Goal: Check status: Check status

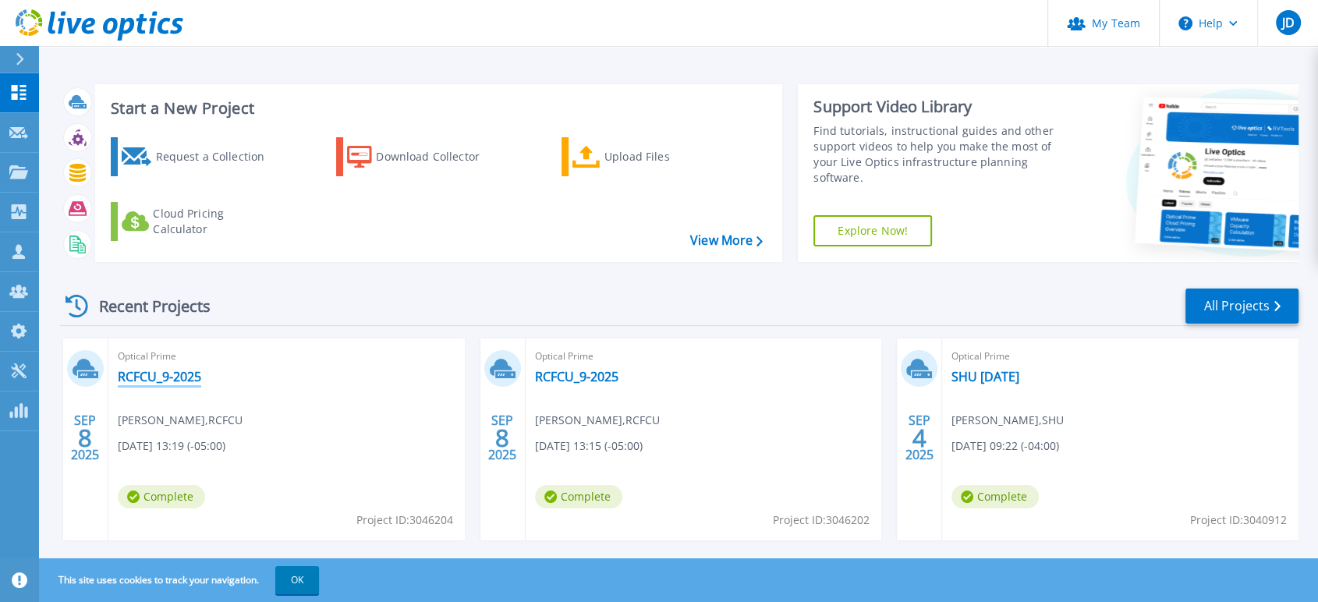
click at [147, 369] on link "RCFCU_9-2025" at bounding box center [159, 377] width 83 height 16
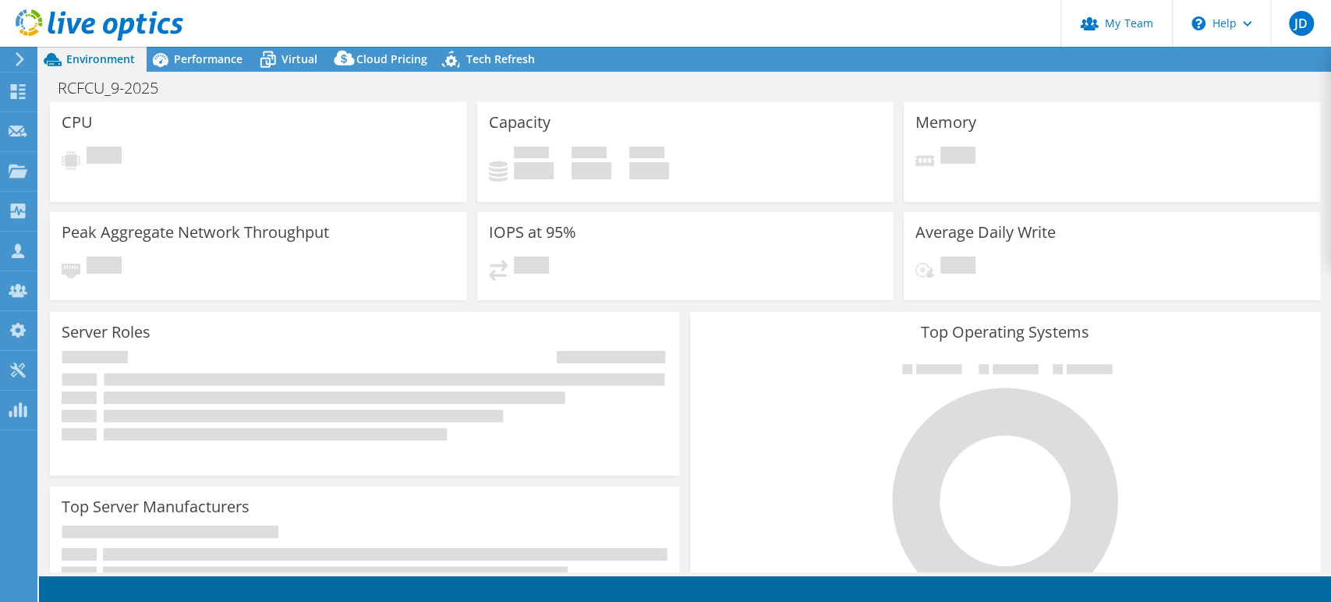
select select "USD"
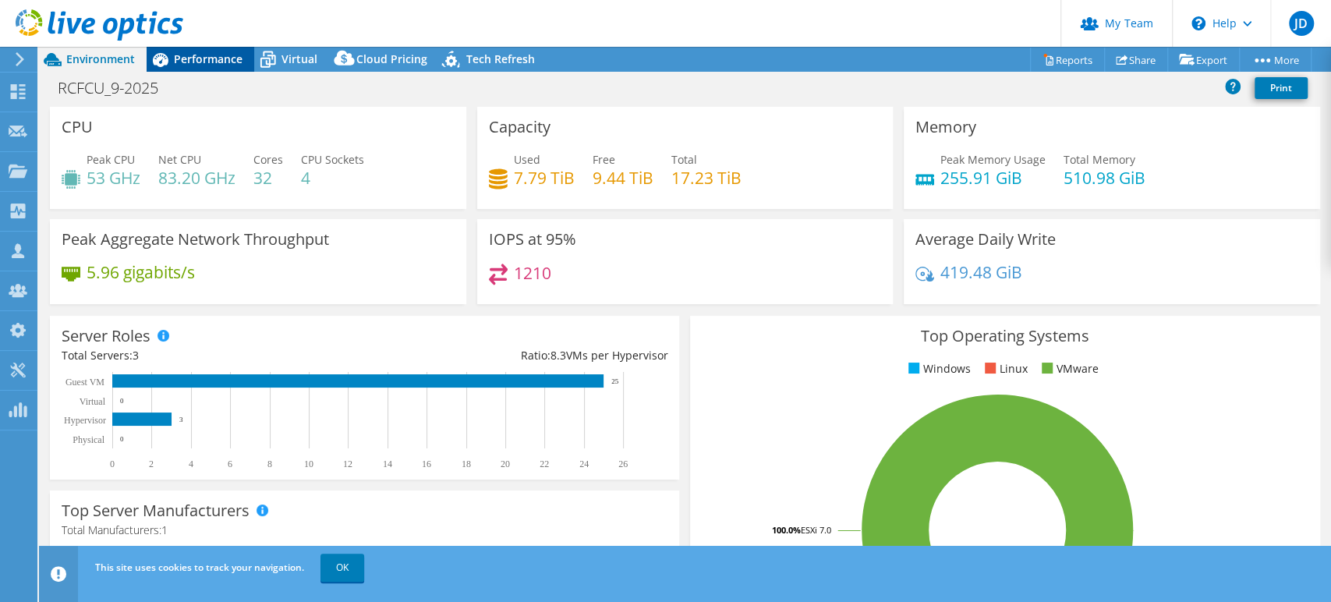
click at [183, 59] on span "Performance" at bounding box center [208, 58] width 69 height 15
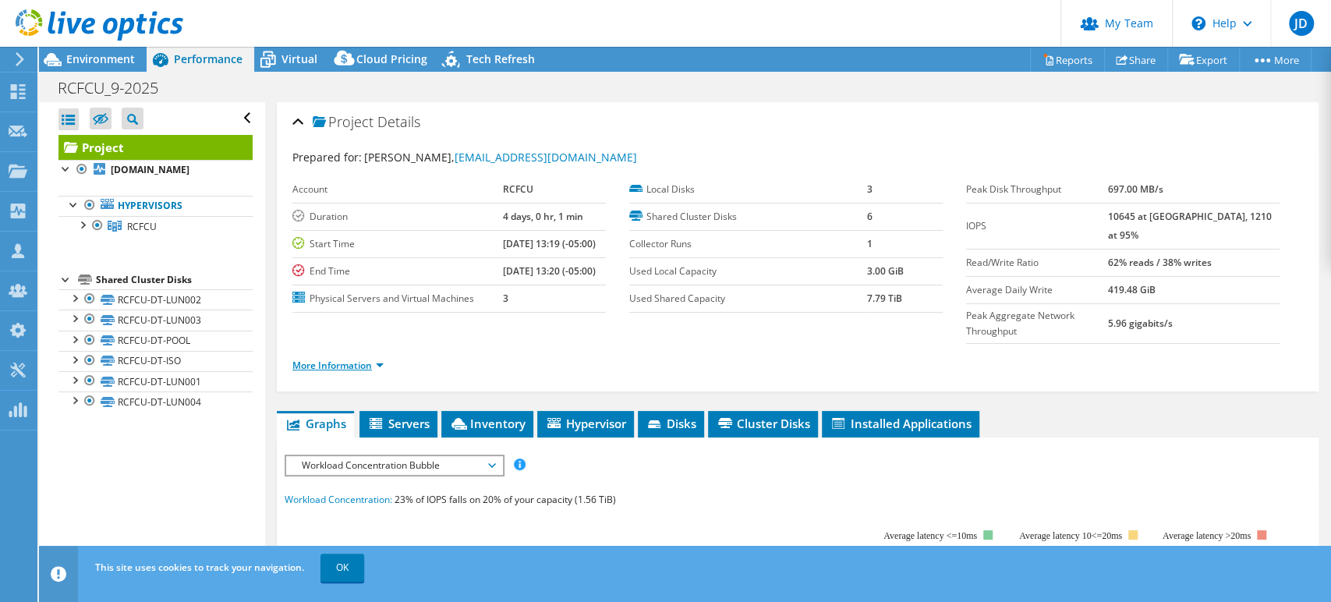
click at [381, 359] on link "More Information" at bounding box center [337, 365] width 91 height 13
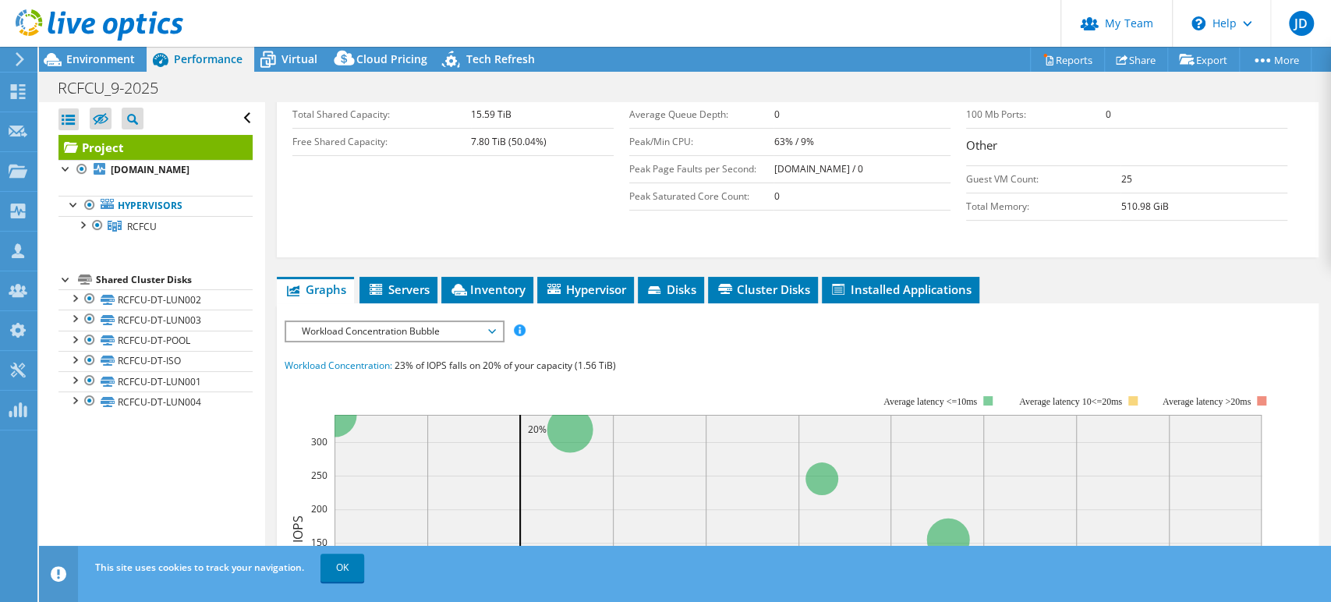
scroll to position [346, 0]
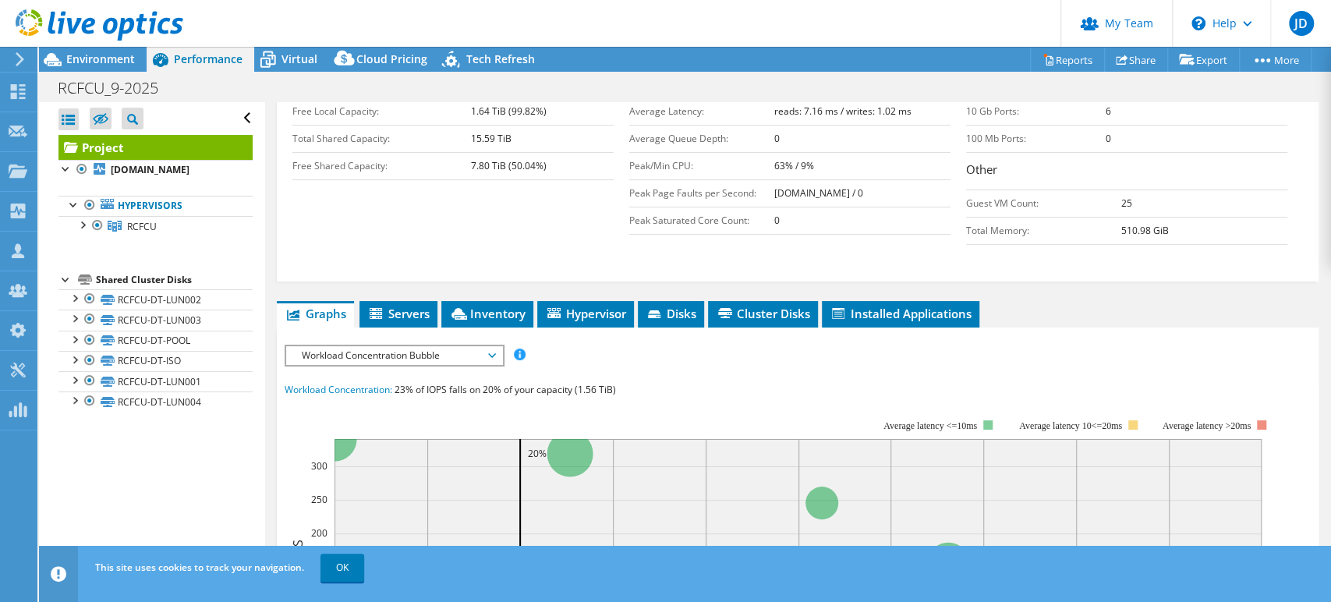
drag, startPoint x: 511, startPoint y: 329, endPoint x: 498, endPoint y: 323, distance: 14.6
click at [508, 345] on div "IOPS Disk Throughput IO Size Latency Queue Depth CPU Percentage Memory Page Fau…" at bounding box center [798, 355] width 1026 height 21
click at [498, 346] on span "Workload Concentration Bubble" at bounding box center [394, 355] width 216 height 19
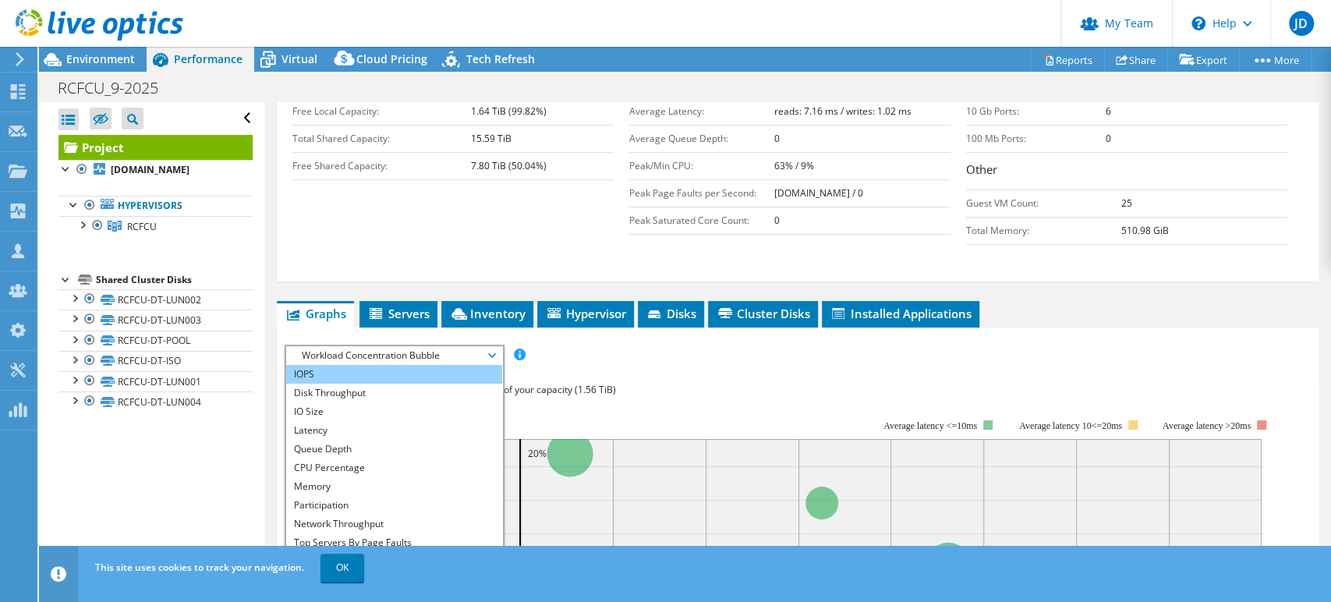
click at [367, 365] on li "IOPS" at bounding box center [394, 374] width 216 height 19
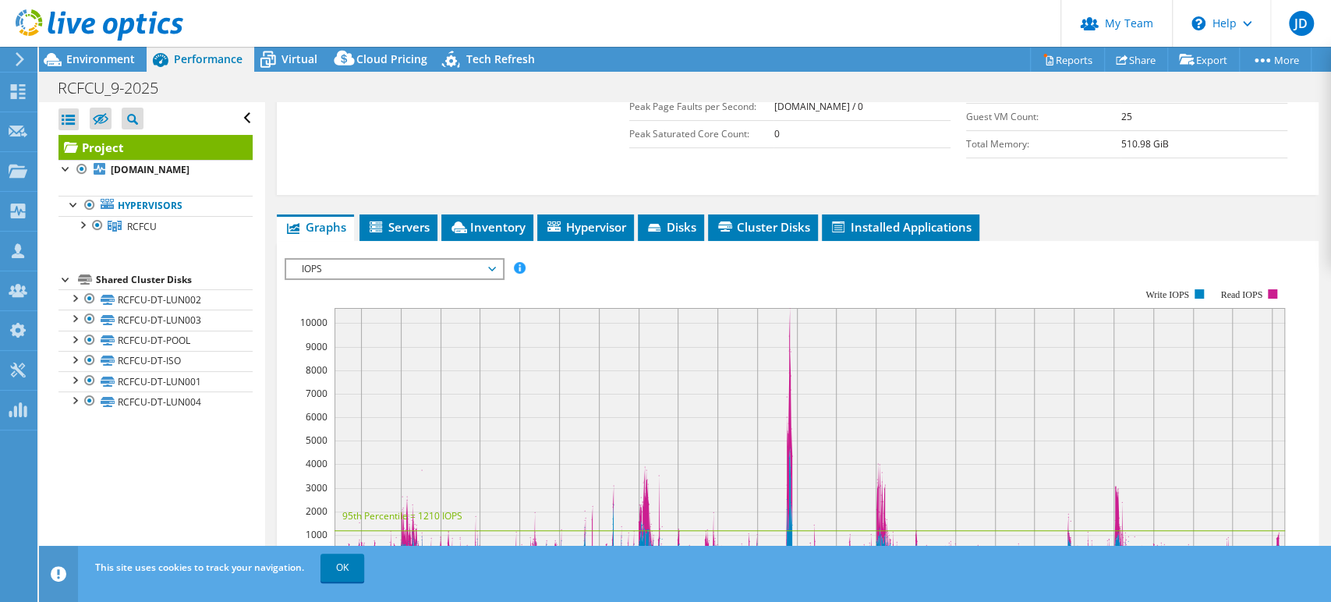
scroll to position [173, 0]
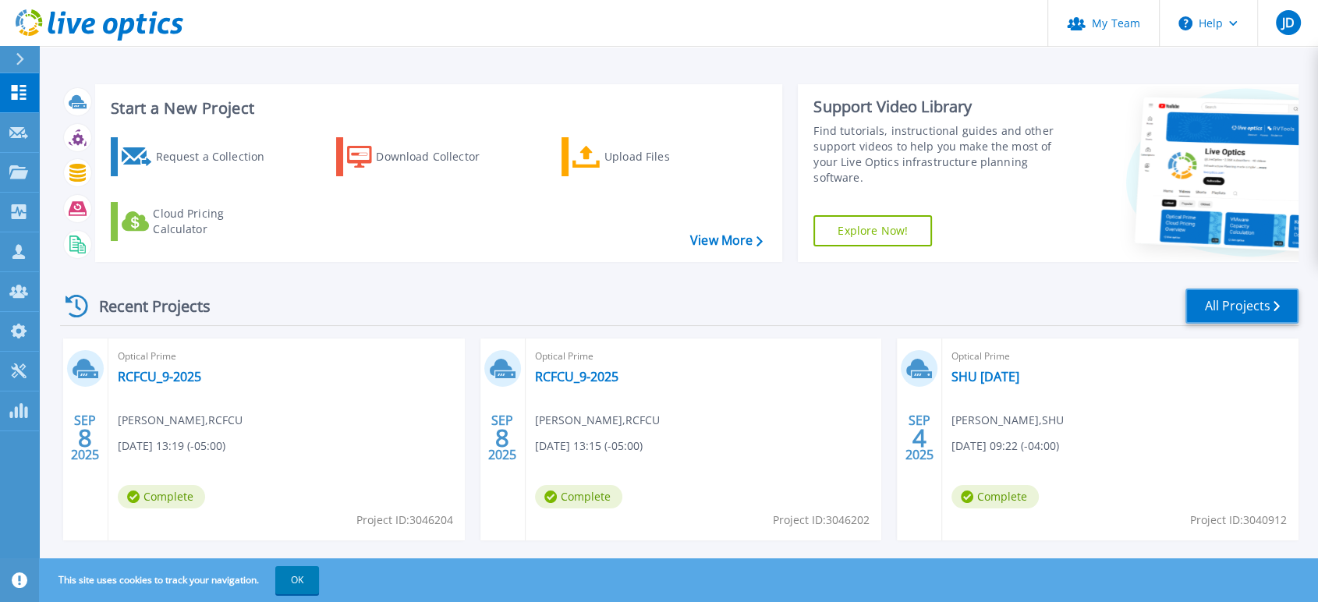
click at [1226, 312] on link "All Projects" at bounding box center [1241, 305] width 113 height 35
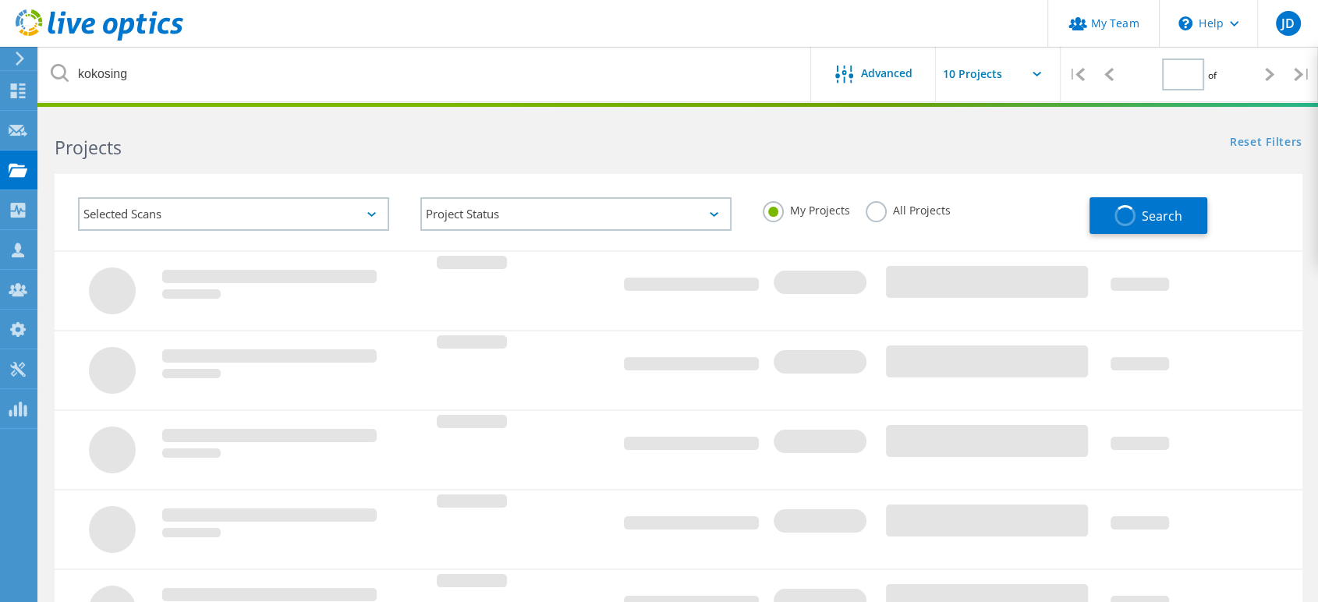
type input "1"
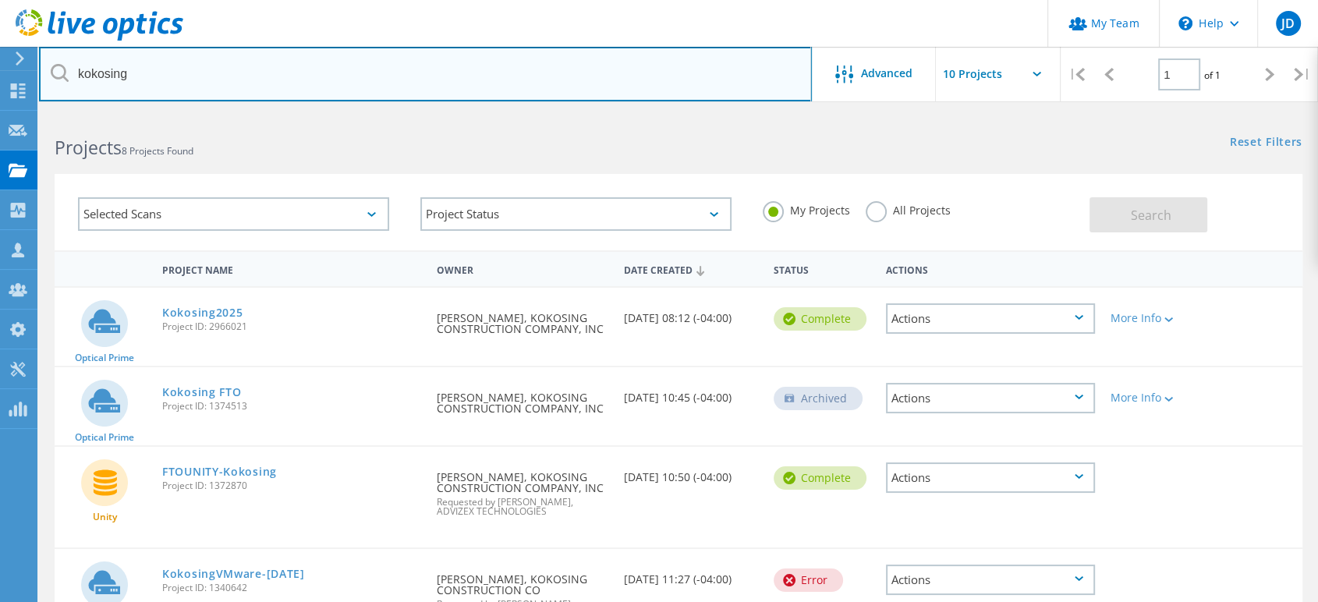
drag, startPoint x: 171, startPoint y: 75, endPoint x: 66, endPoint y: 69, distance: 104.7
click at [66, 69] on div "kokosing" at bounding box center [425, 74] width 772 height 55
type input "rcfcu"
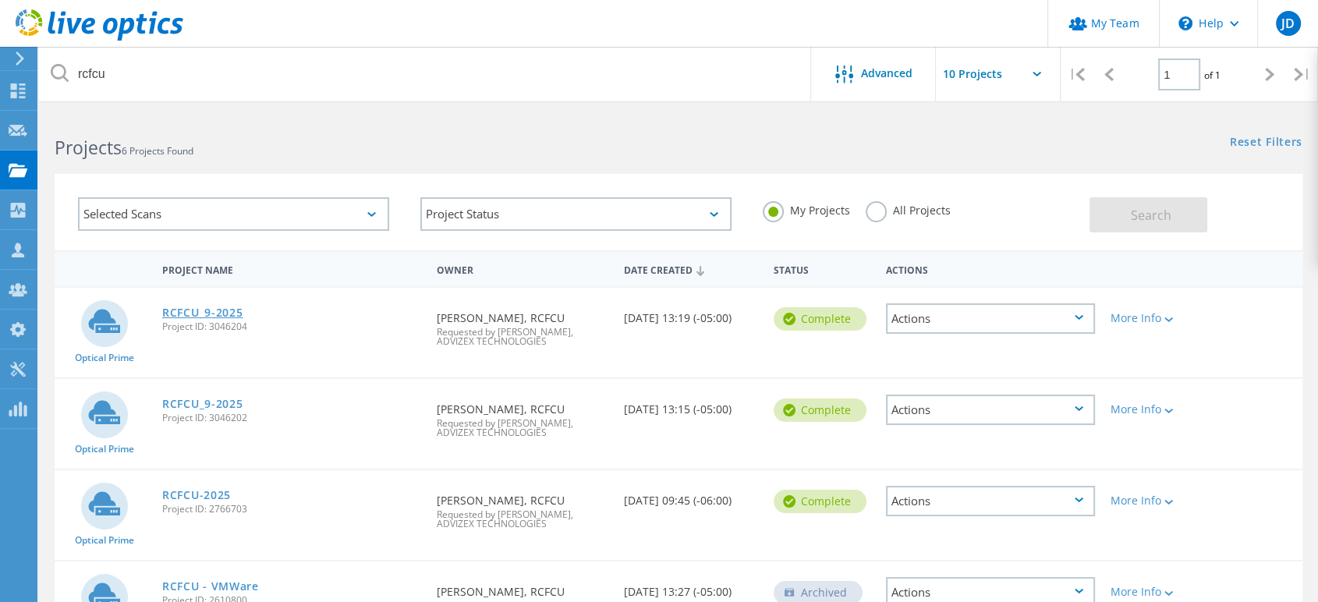
click at [172, 315] on link "RCFCU_9-2025" at bounding box center [202, 312] width 80 height 11
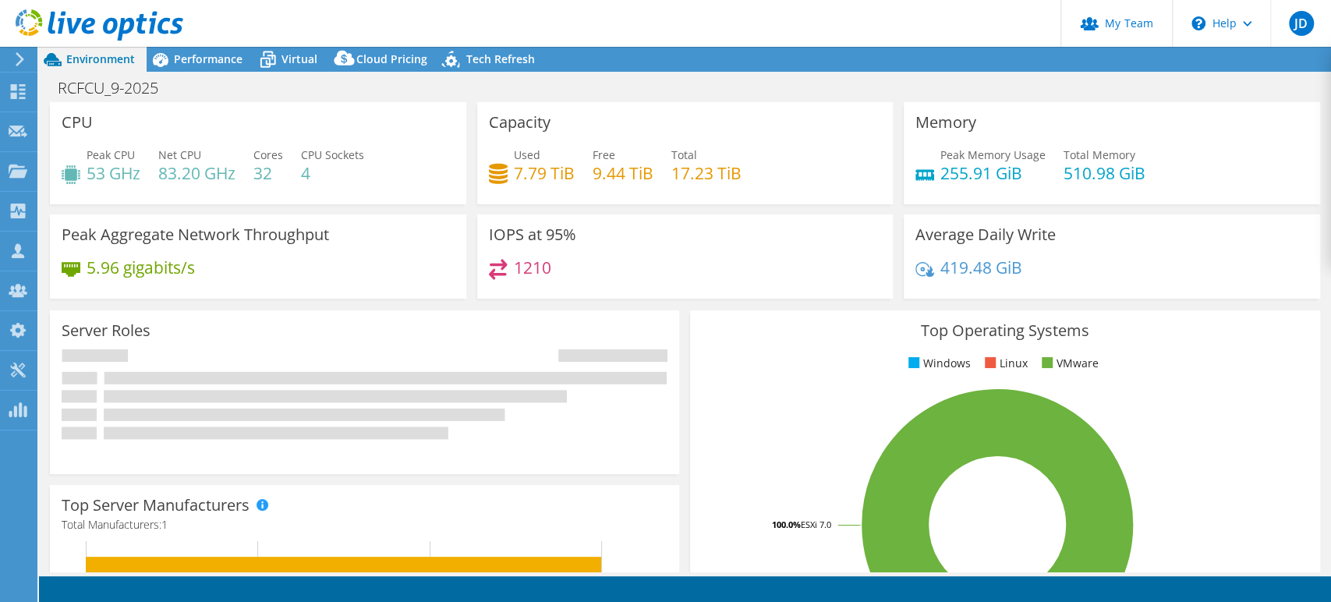
select select "USD"
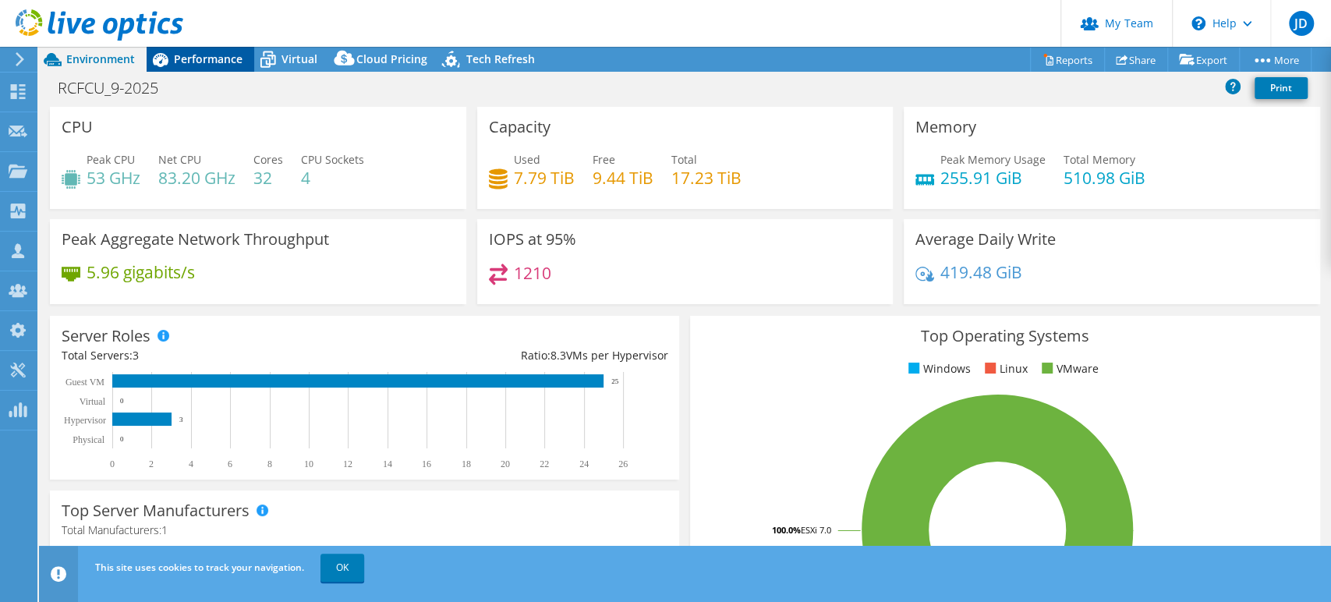
click at [197, 48] on div "Performance" at bounding box center [201, 59] width 108 height 25
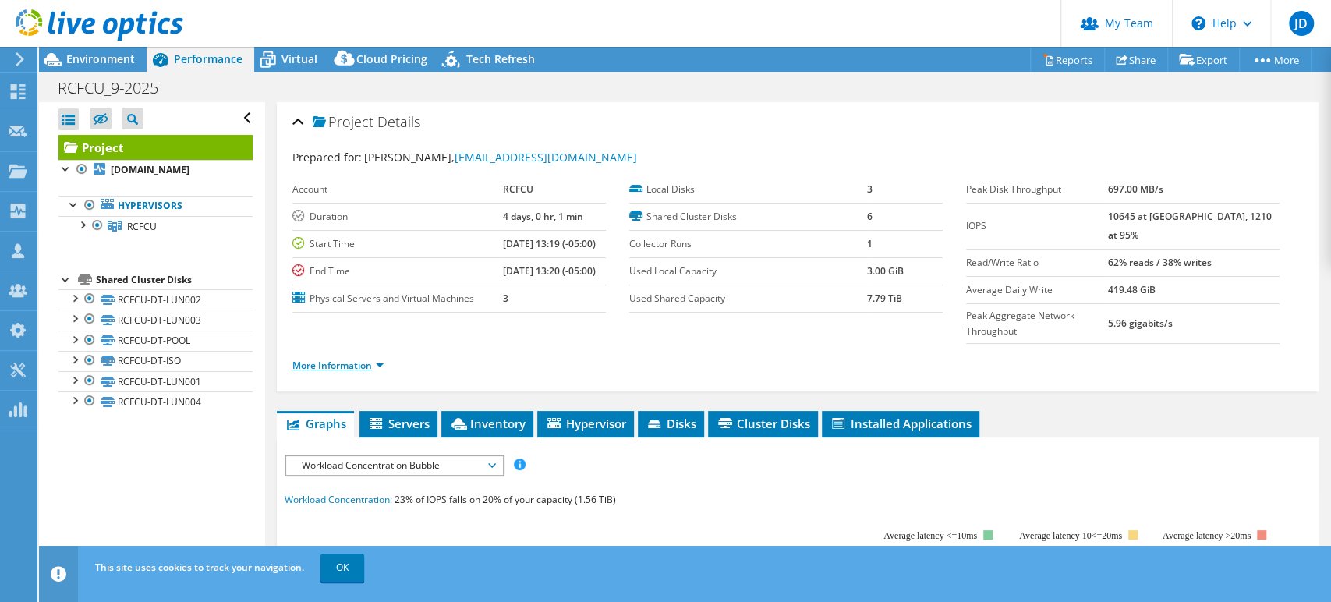
click at [377, 359] on link "More Information" at bounding box center [337, 365] width 91 height 13
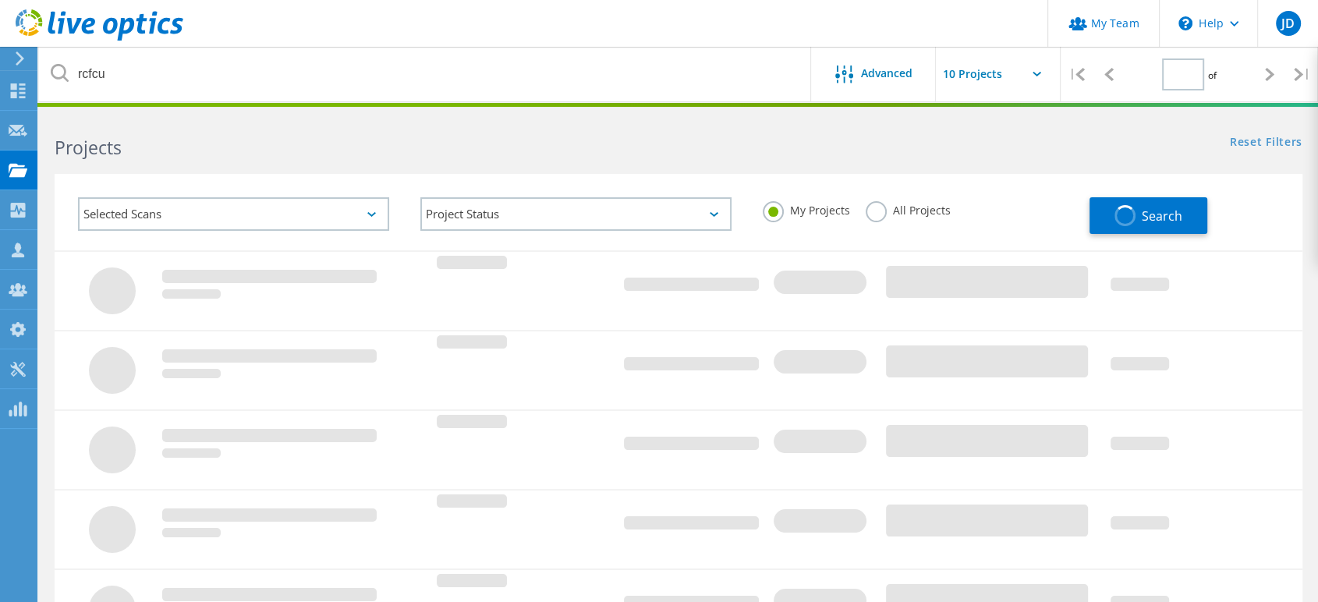
type input "1"
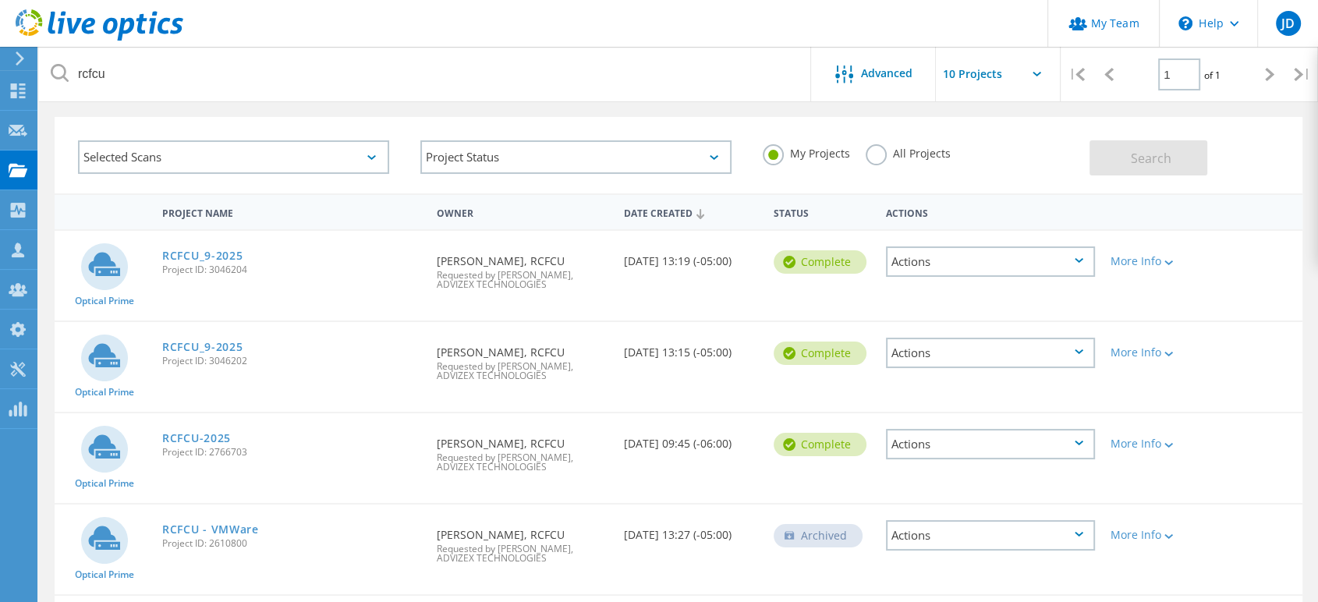
scroll to position [87, 0]
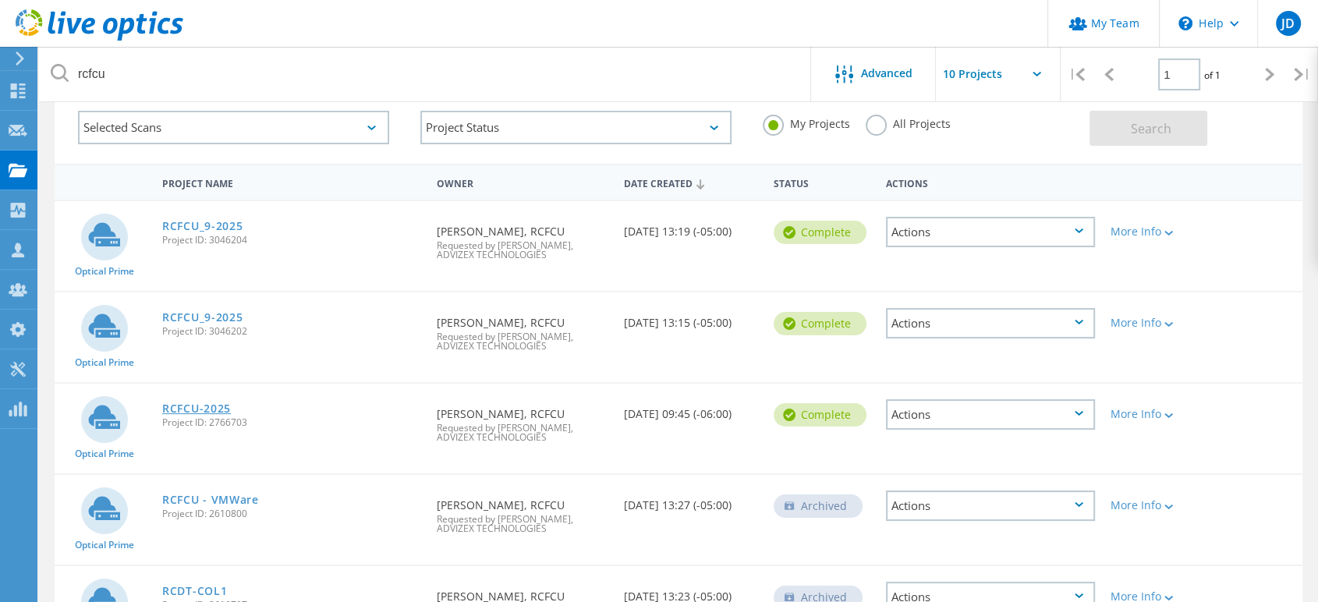
click at [209, 404] on link "RCFCU-2025" at bounding box center [196, 408] width 69 height 11
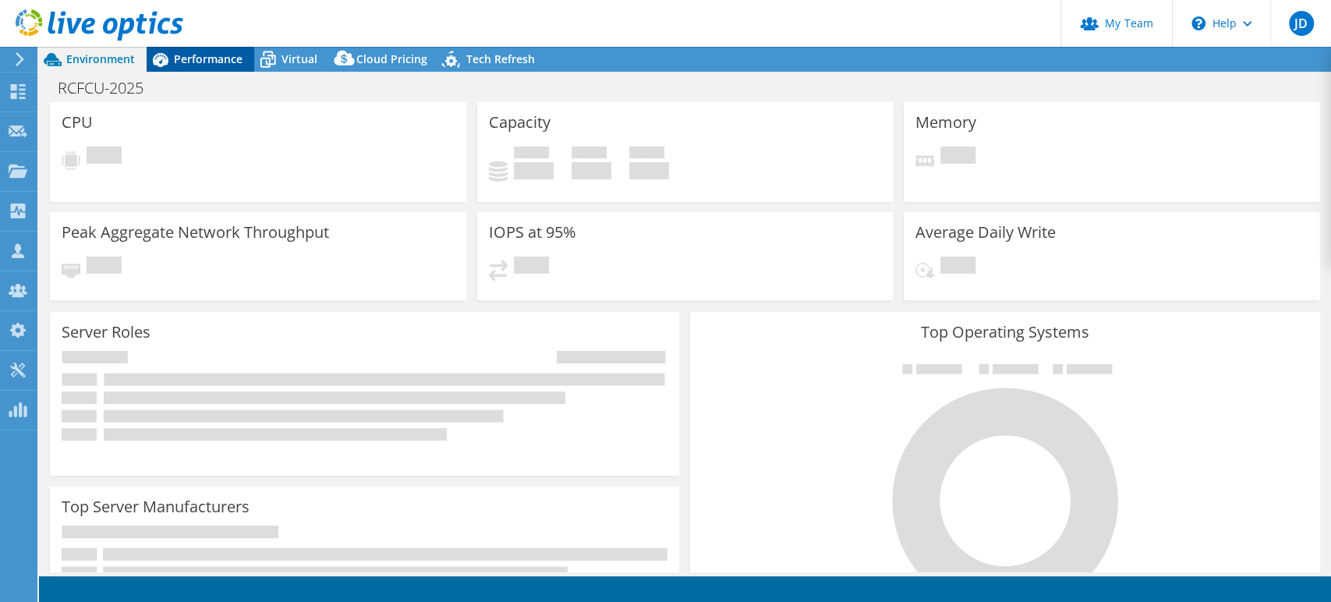
click at [178, 61] on span "Performance" at bounding box center [208, 58] width 69 height 15
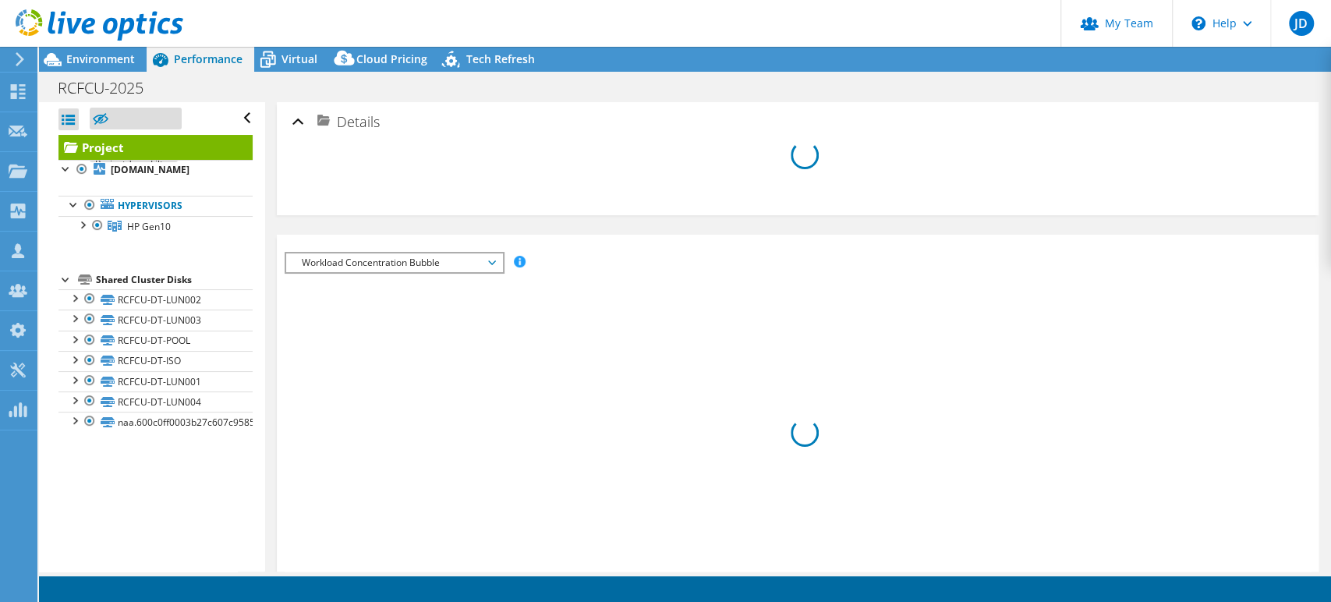
select select "USD"
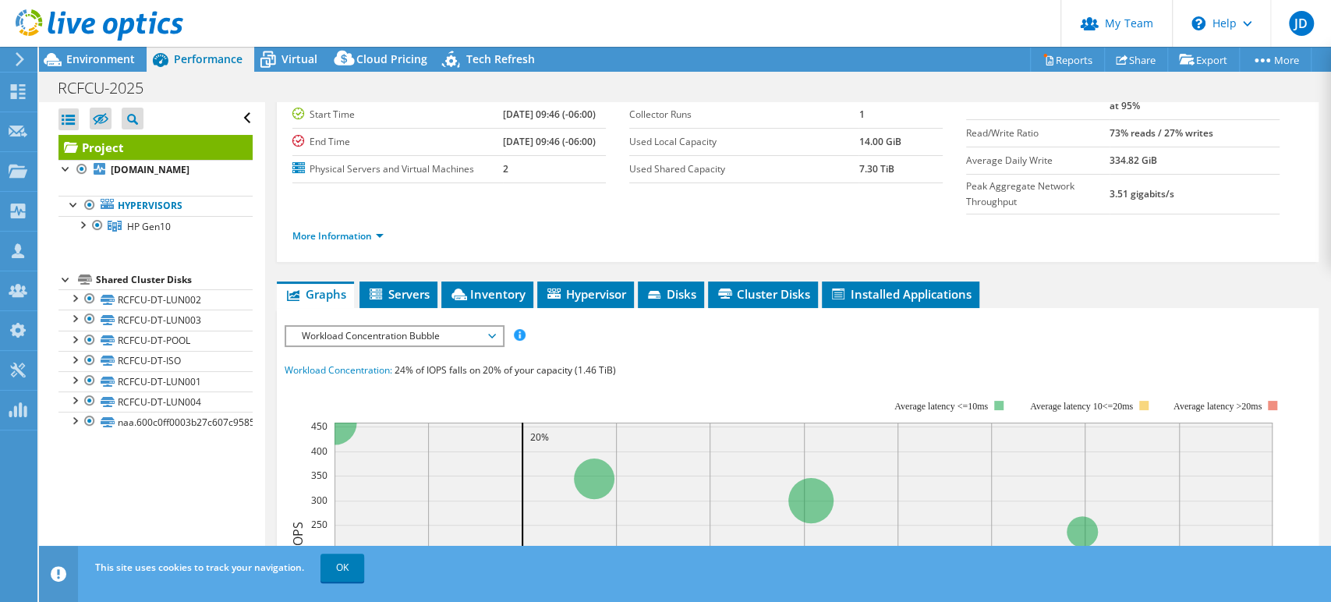
scroll to position [260, 0]
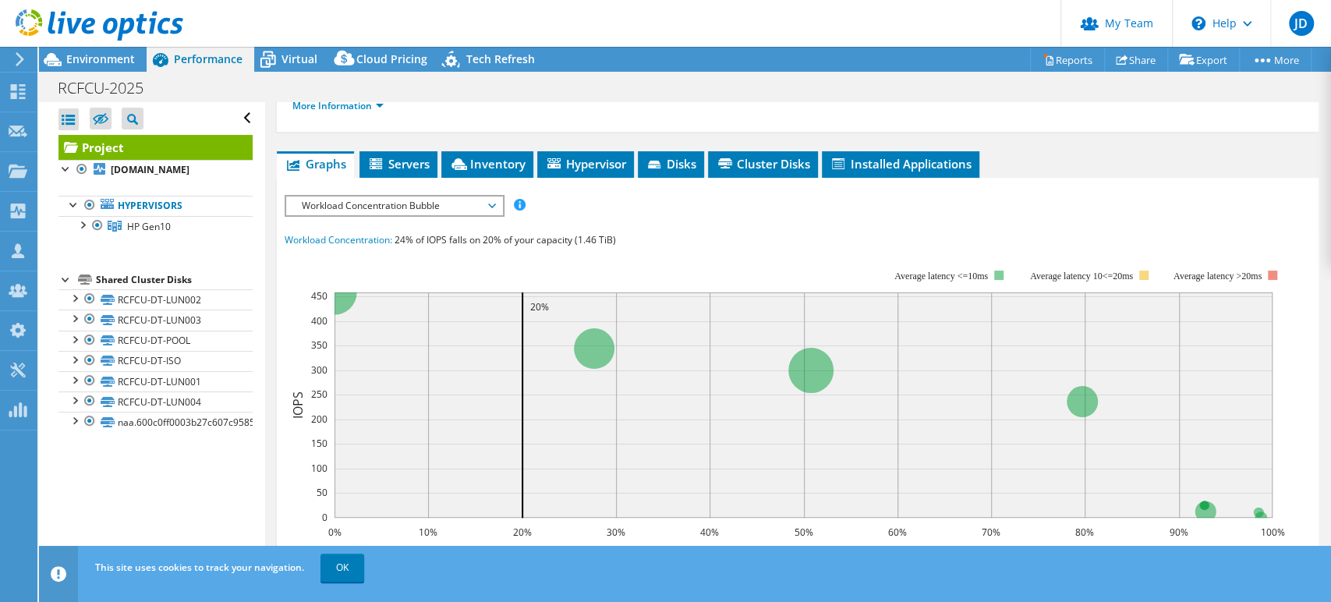
click at [491, 196] on span "Workload Concentration Bubble" at bounding box center [394, 205] width 200 height 19
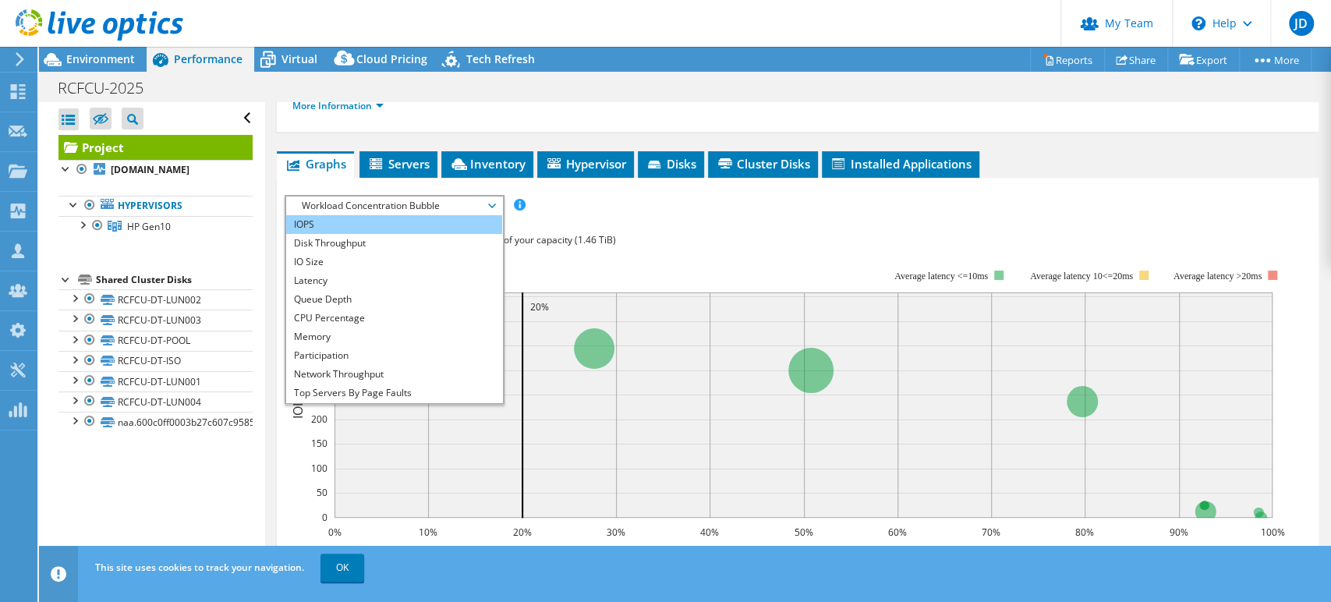
click at [439, 215] on li "IOPS" at bounding box center [394, 224] width 216 height 19
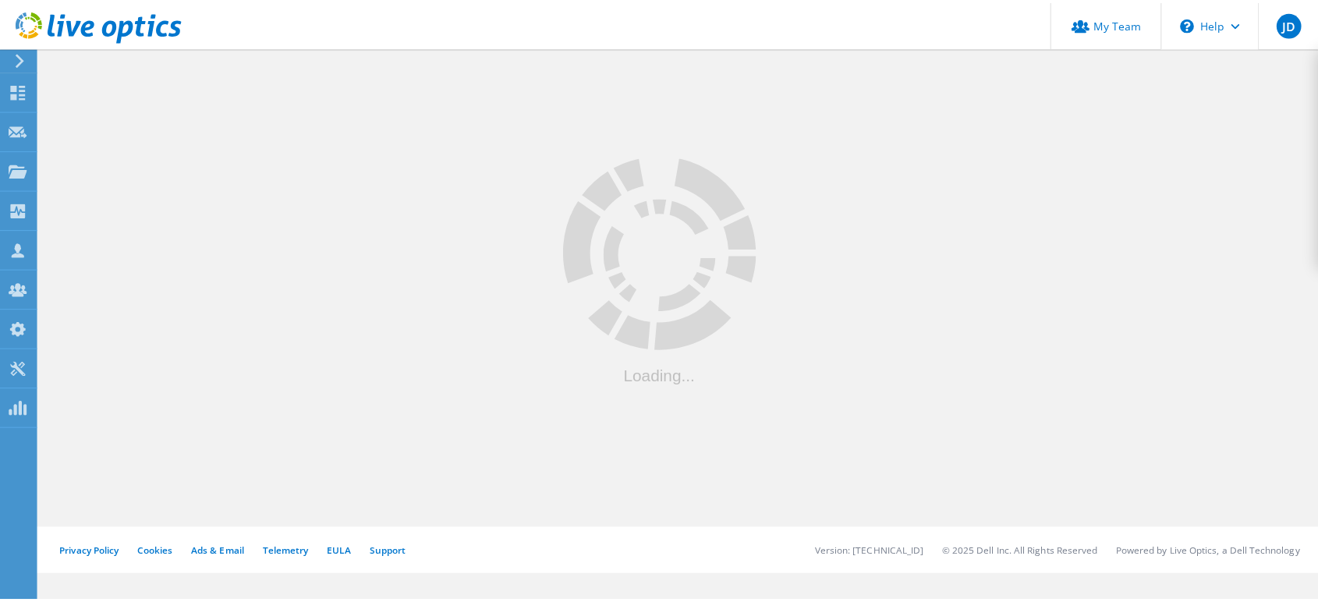
scroll to position [87, 0]
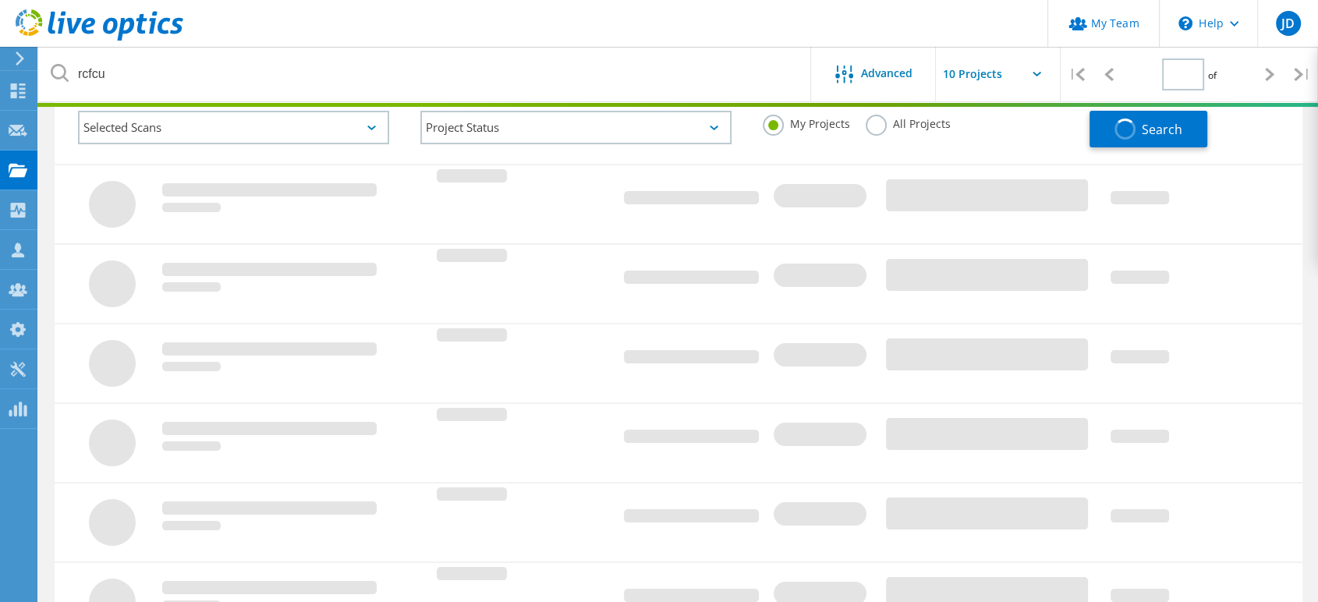
type input "1"
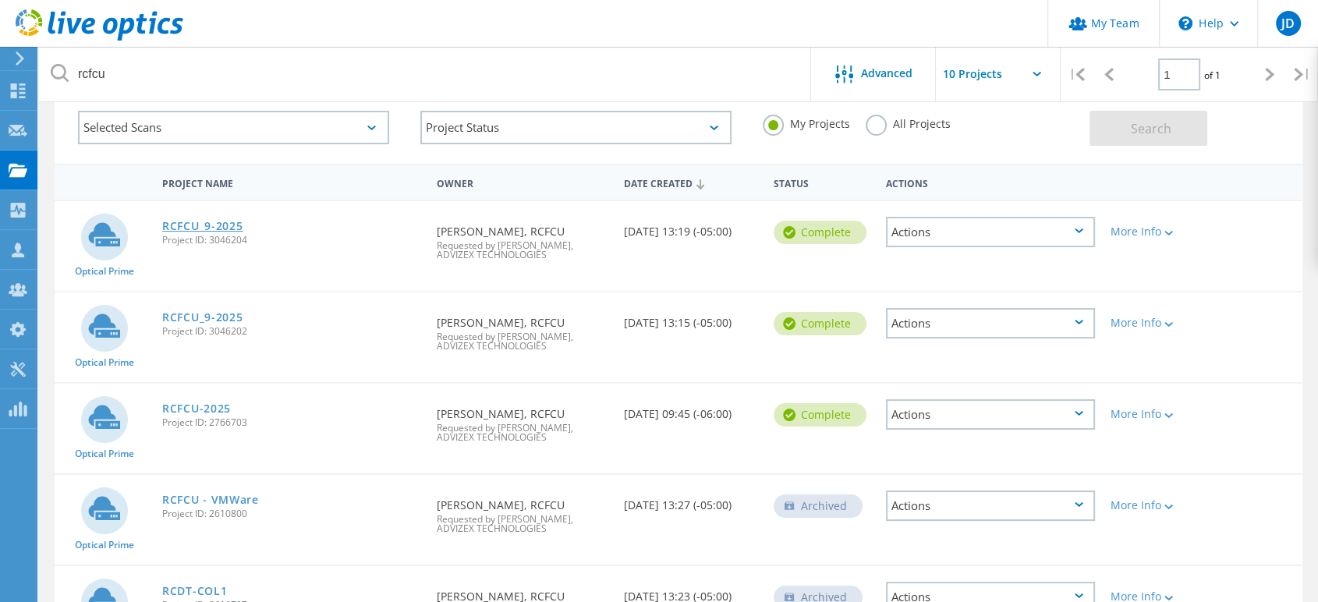
click at [240, 231] on link "RCFCU_9-2025" at bounding box center [202, 226] width 80 height 11
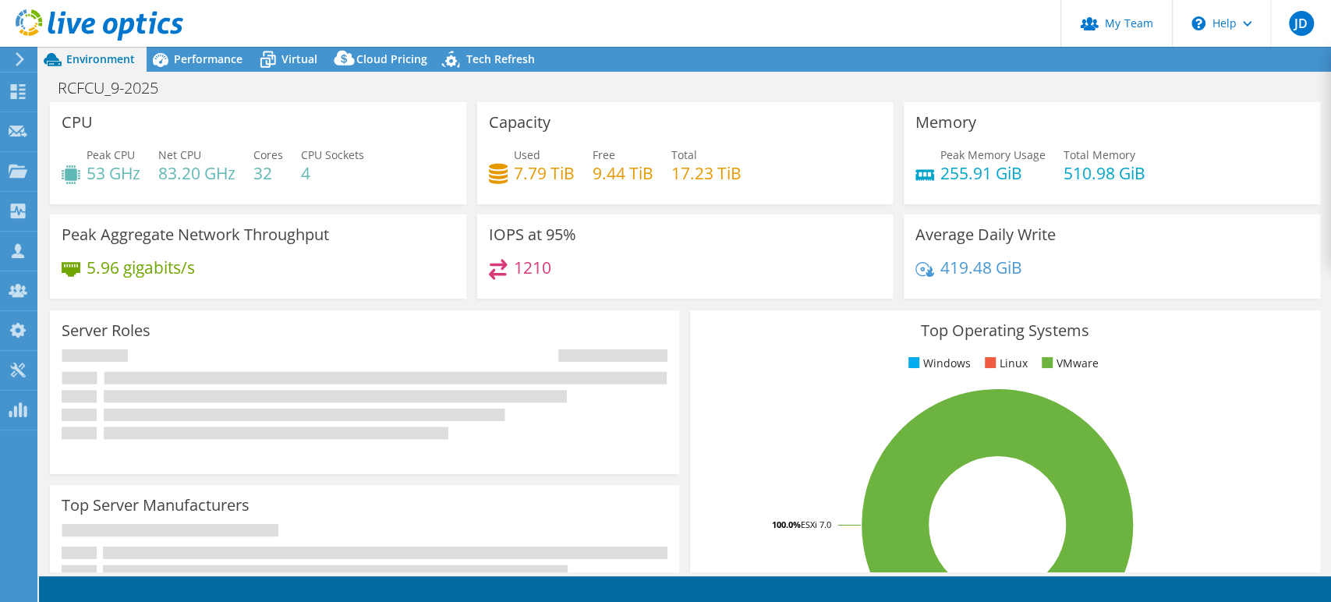
select select "USD"
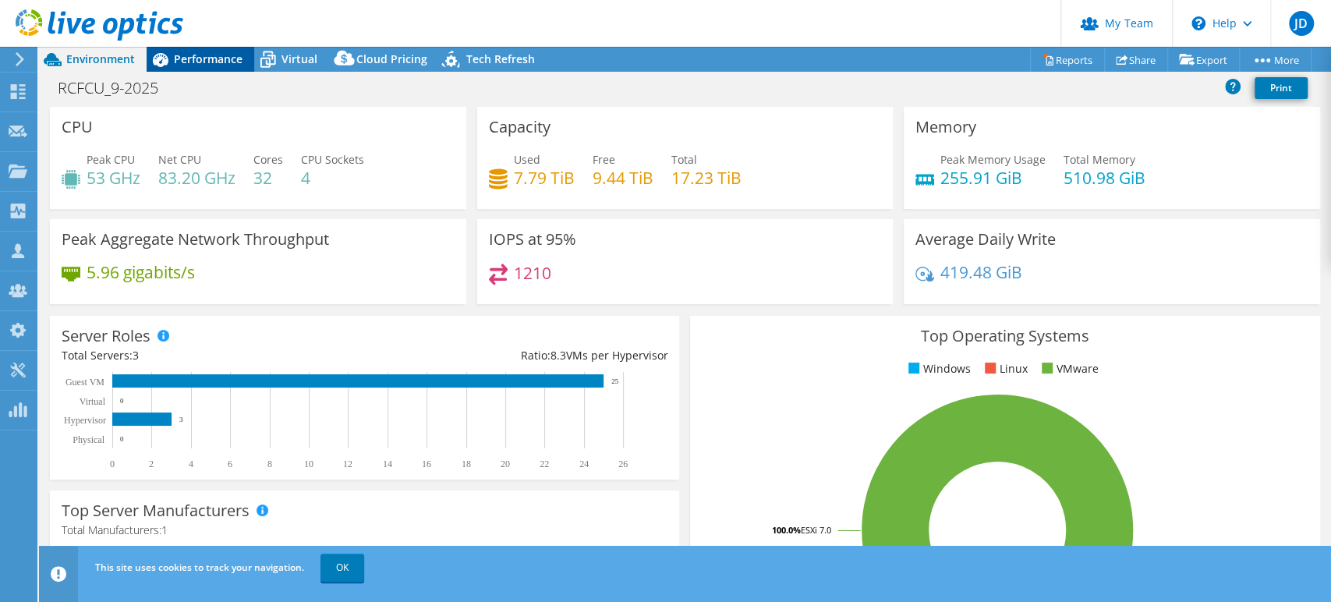
click at [200, 50] on div "Performance" at bounding box center [201, 59] width 108 height 25
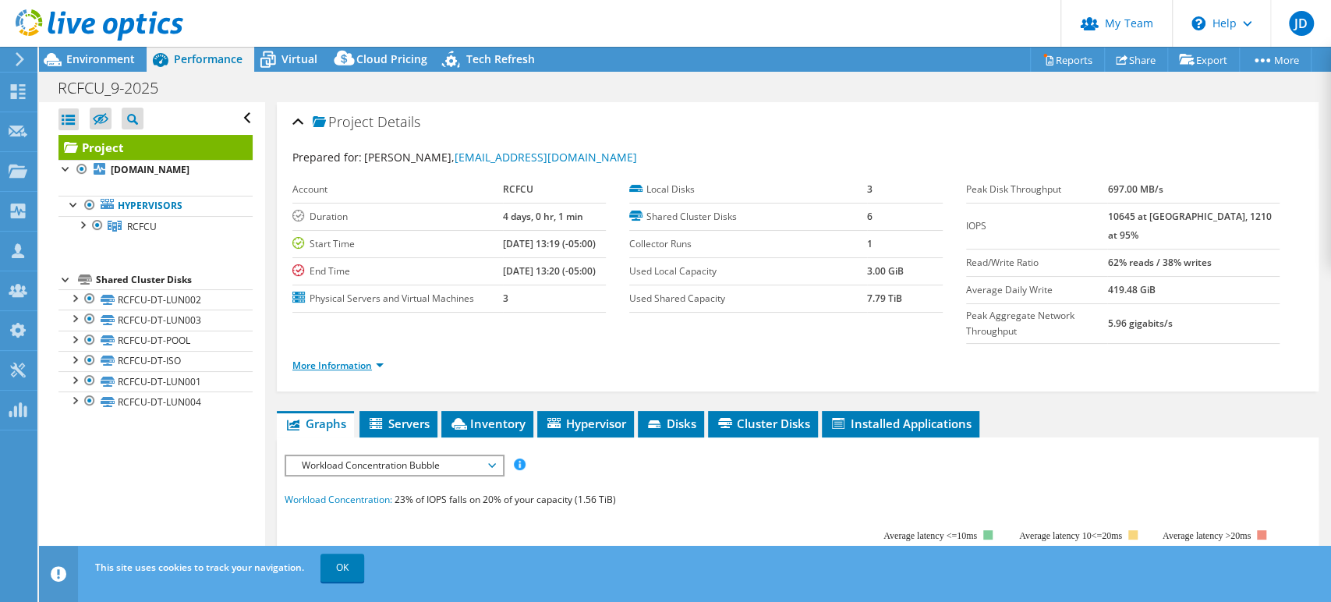
click at [383, 359] on link "More Information" at bounding box center [337, 365] width 91 height 13
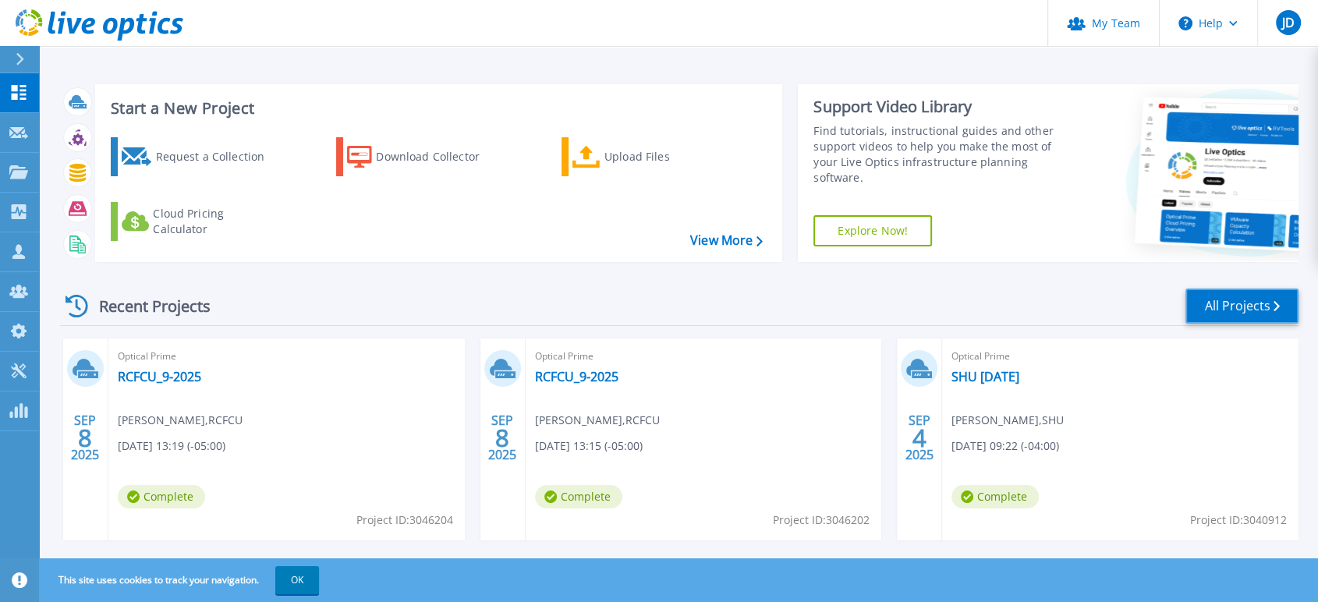
click at [1231, 292] on link "All Projects" at bounding box center [1241, 305] width 113 height 35
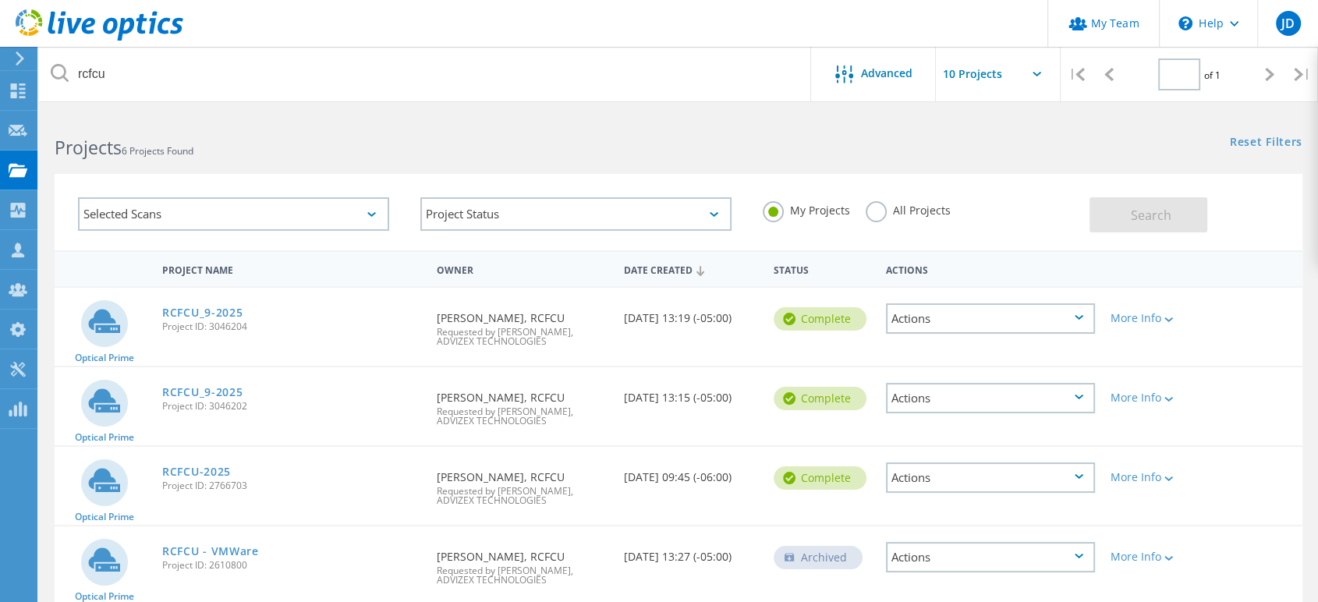
type input "1"
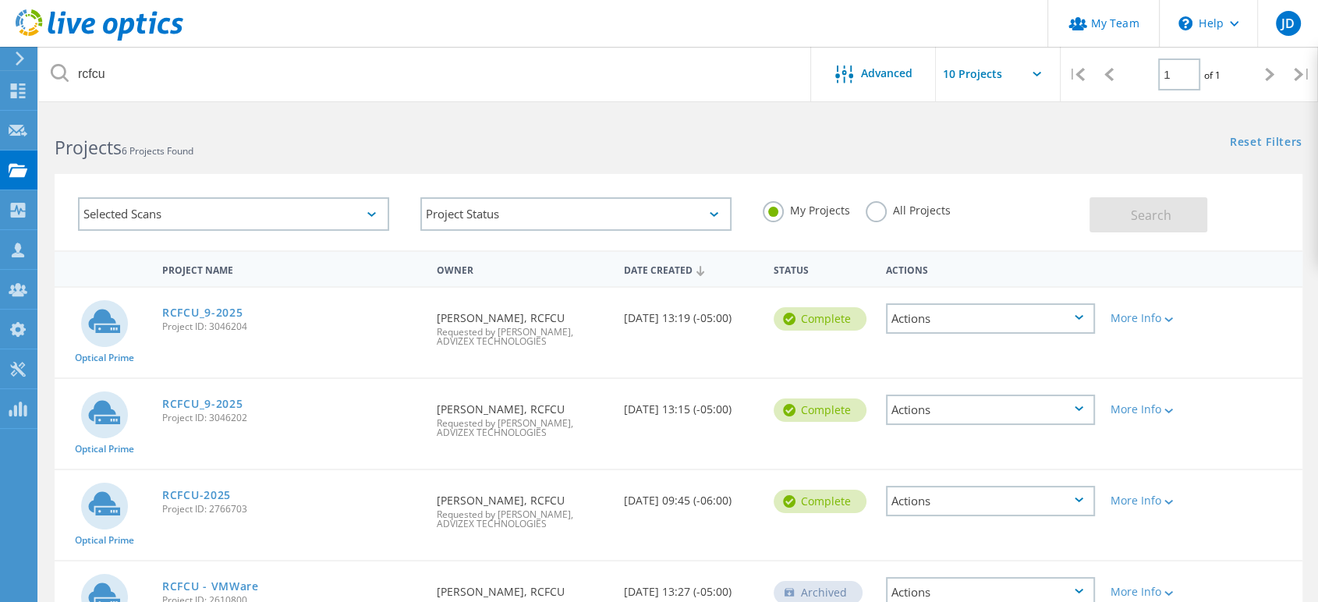
click at [211, 504] on span "Project ID: 2766703" at bounding box center [291, 508] width 259 height 9
click at [213, 494] on link "RCFCU-2025" at bounding box center [196, 495] width 69 height 11
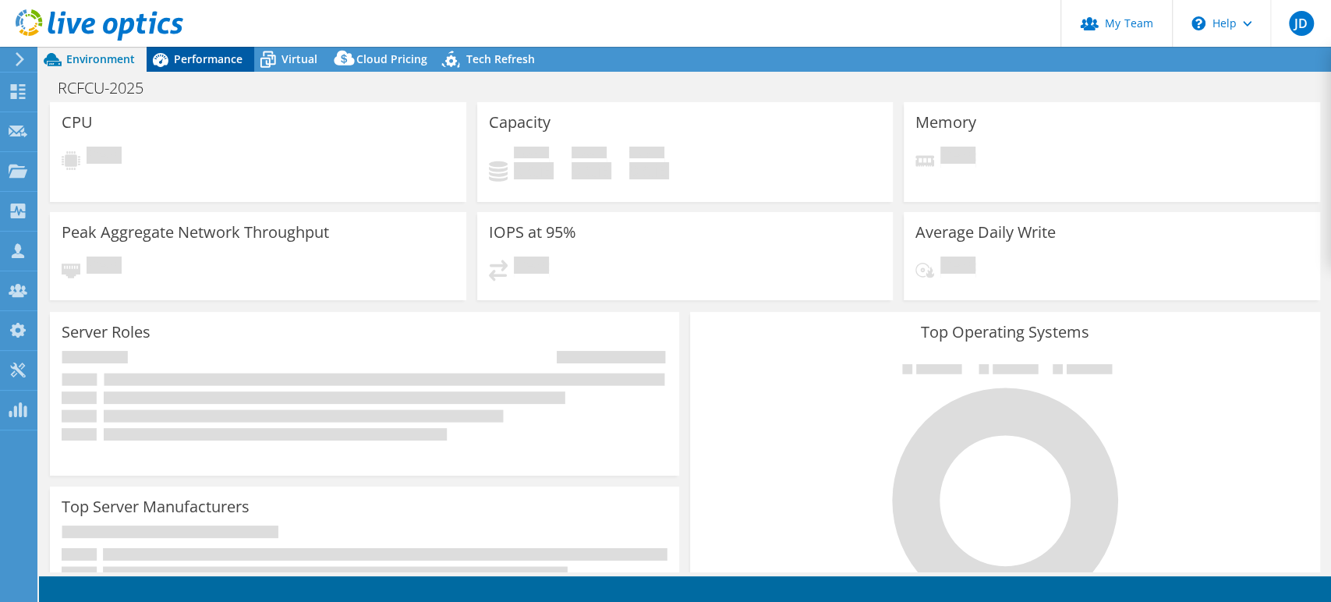
click at [214, 61] on span "Performance" at bounding box center [208, 58] width 69 height 15
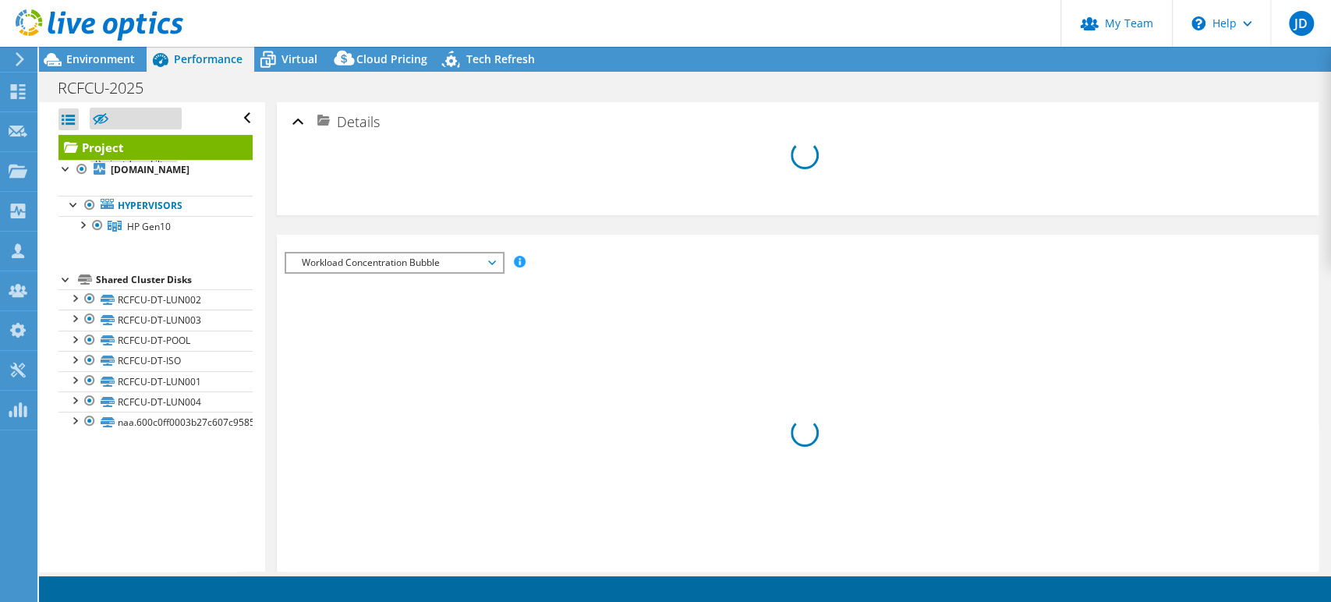
select select "USD"
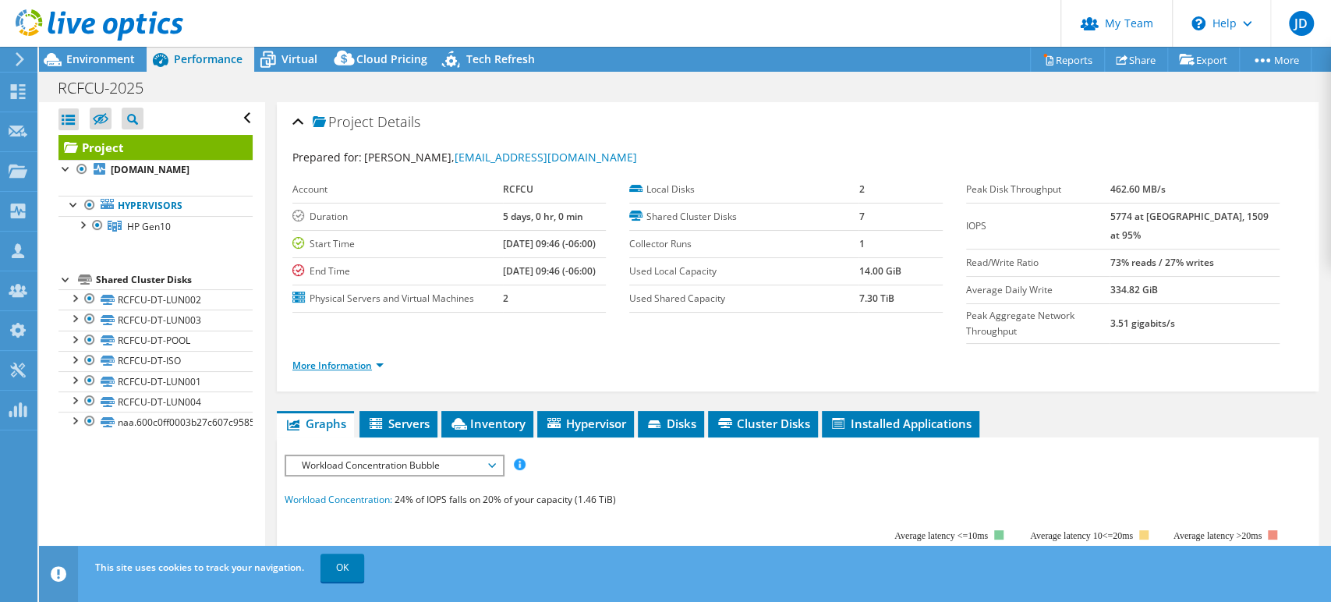
click at [383, 359] on link "More Information" at bounding box center [337, 365] width 91 height 13
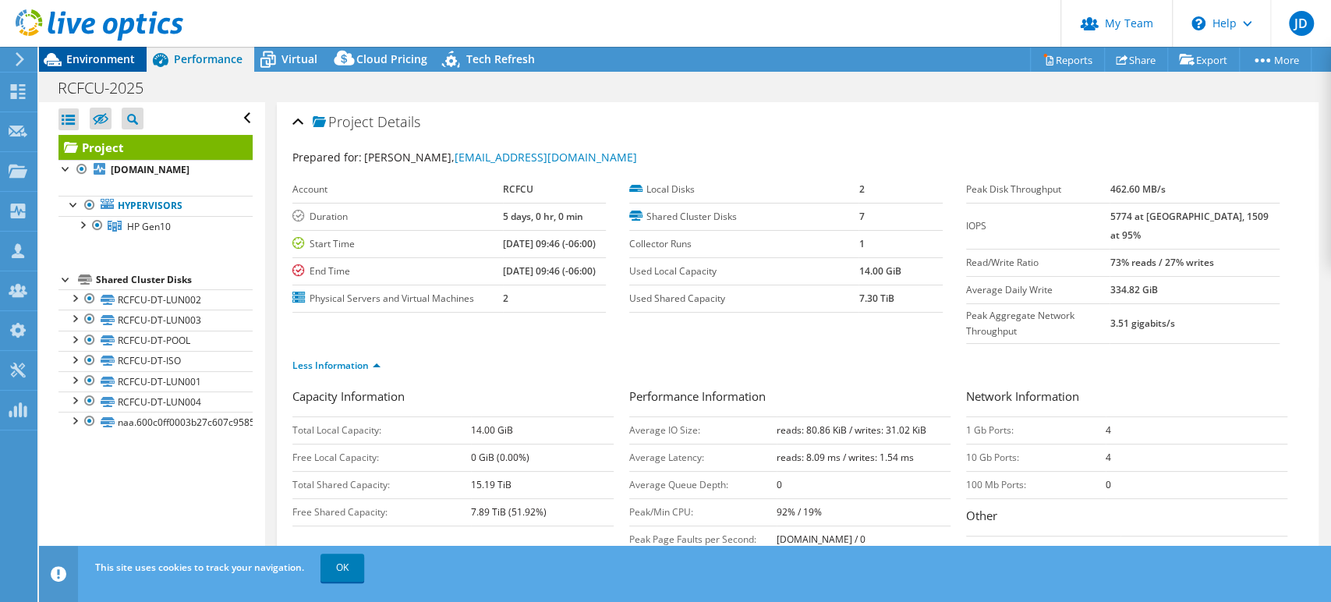
click at [94, 52] on span "Environment" at bounding box center [100, 58] width 69 height 15
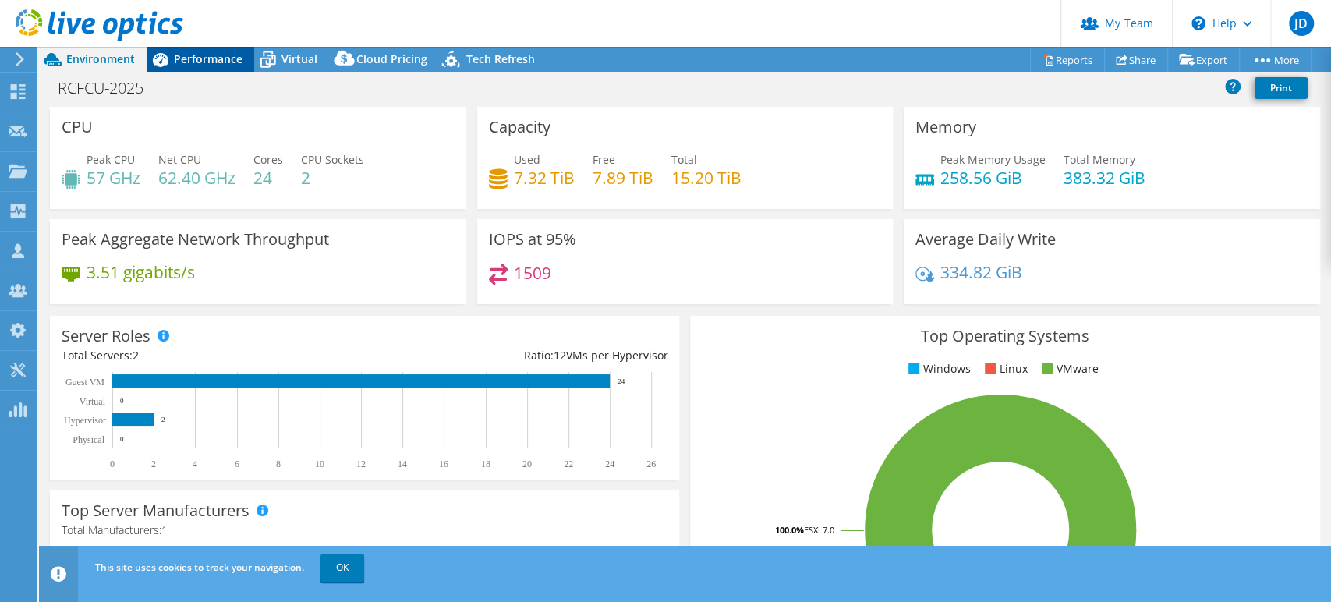
click at [218, 55] on span "Performance" at bounding box center [208, 58] width 69 height 15
